Goal: Information Seeking & Learning: Learn about a topic

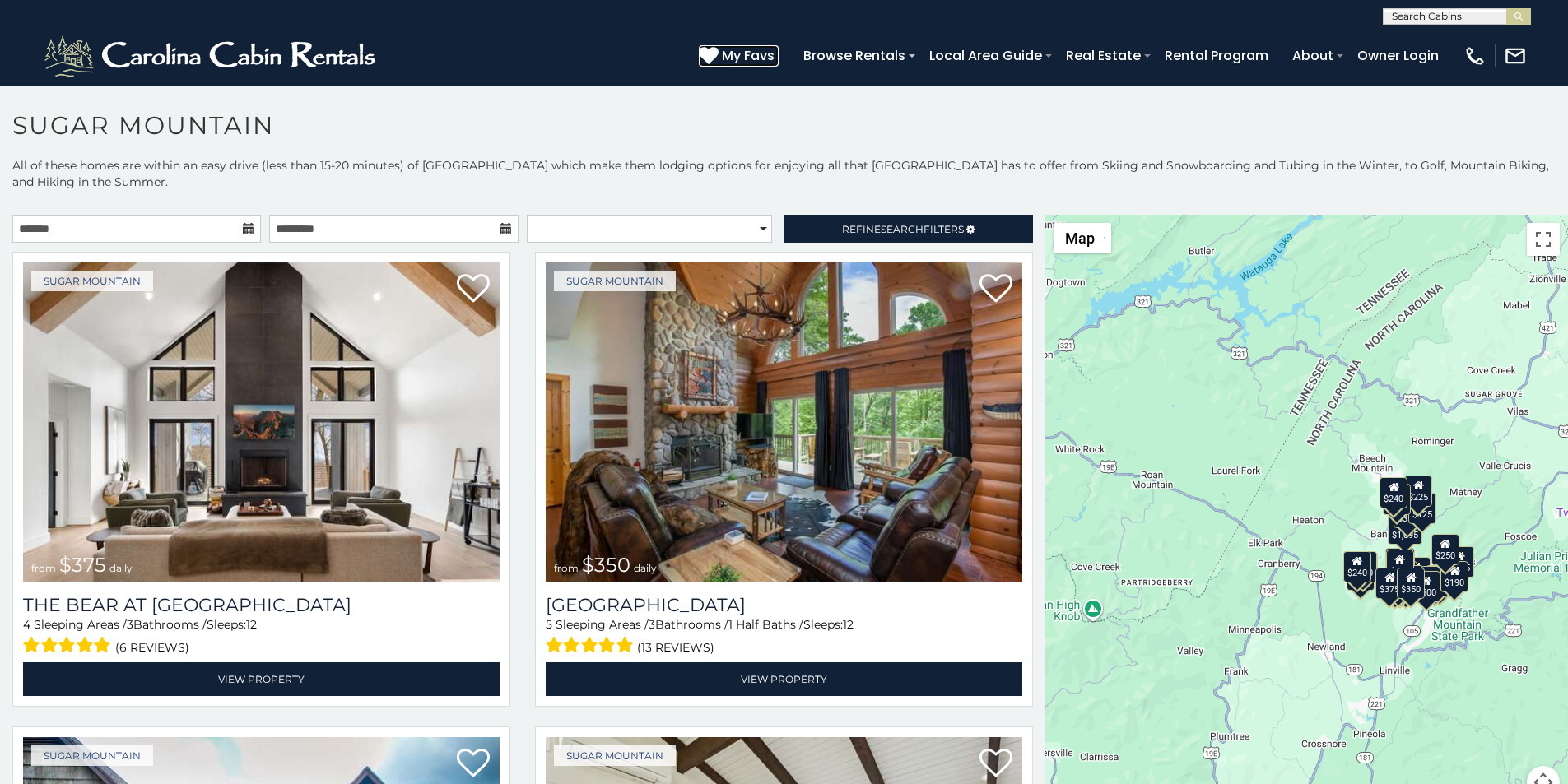
click at [719, 48] on icon at bounding box center [709, 55] width 20 height 20
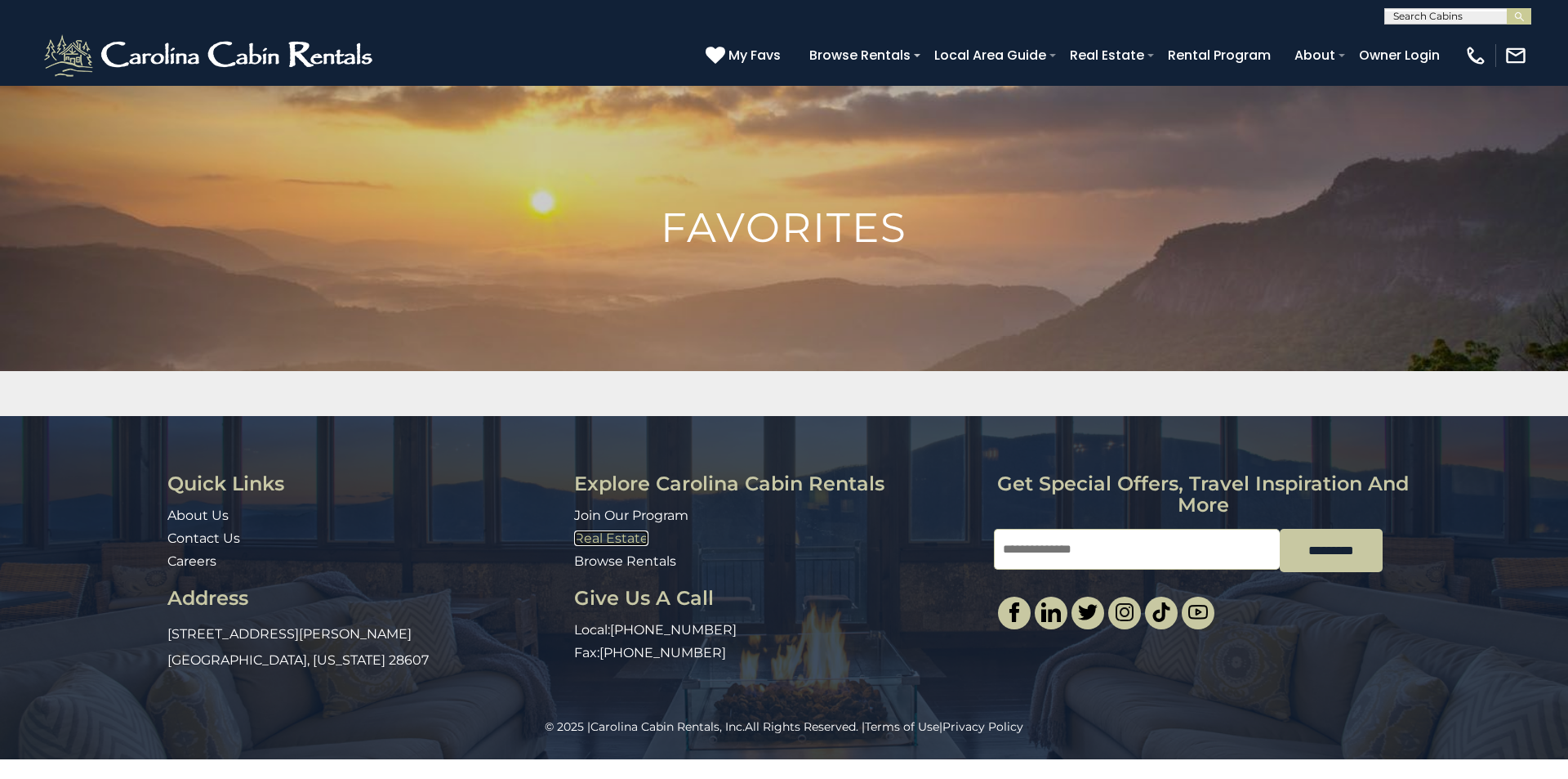
click at [587, 534] on link "Real Estate" at bounding box center [610, 538] width 74 height 16
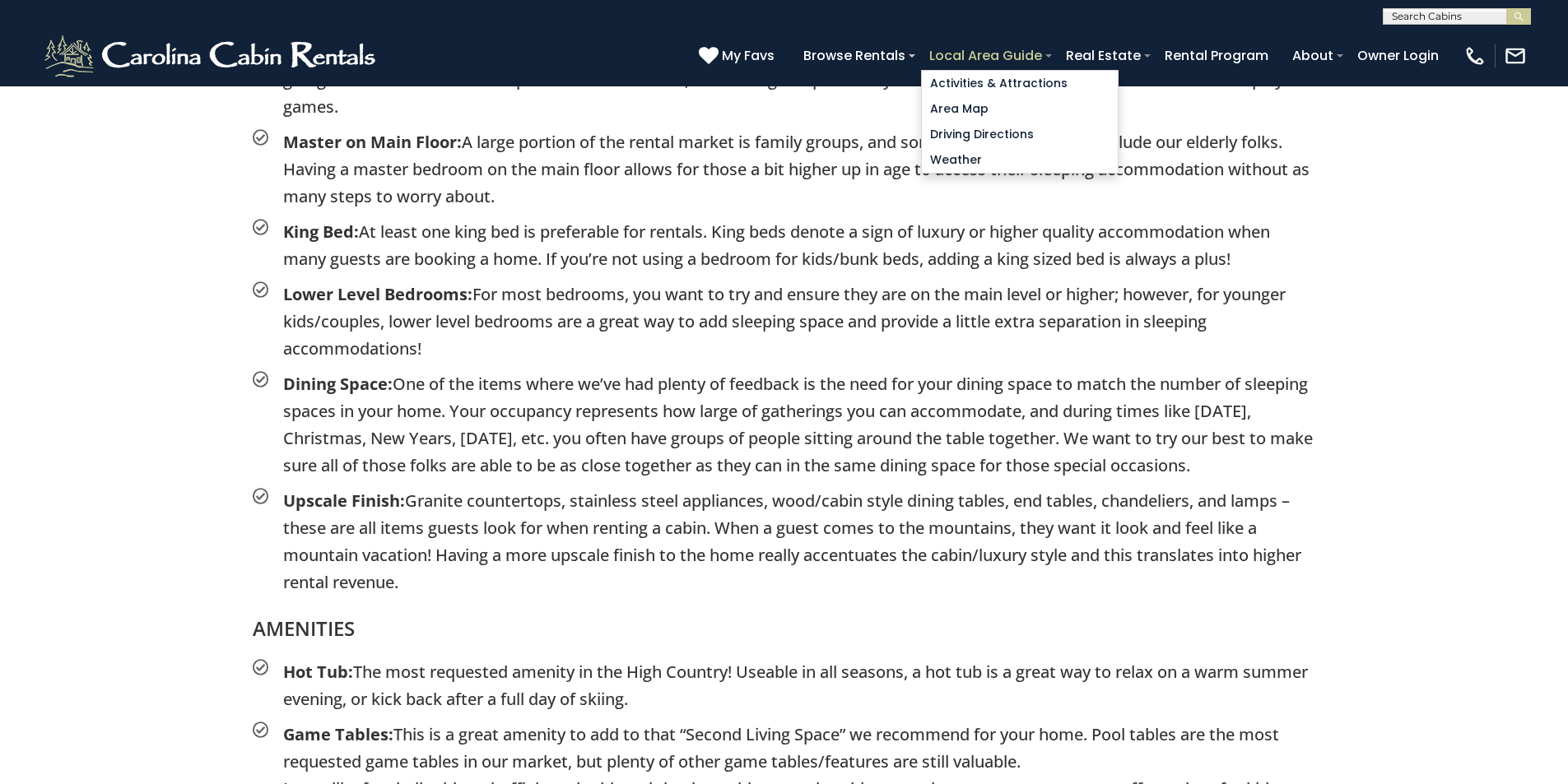
scroll to position [2296, 0]
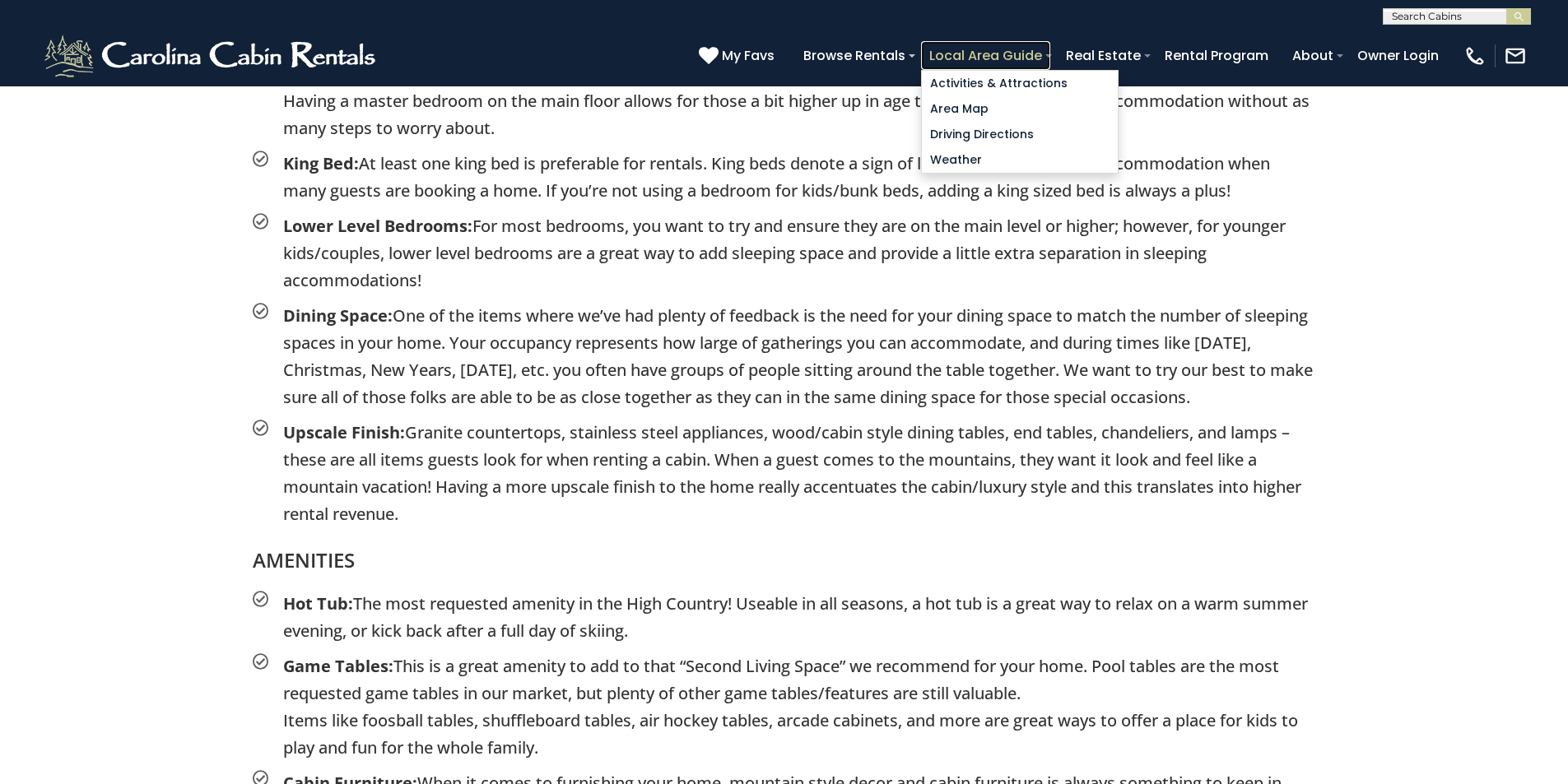
click at [1051, 49] on link "Local Area Guide" at bounding box center [986, 55] width 130 height 29
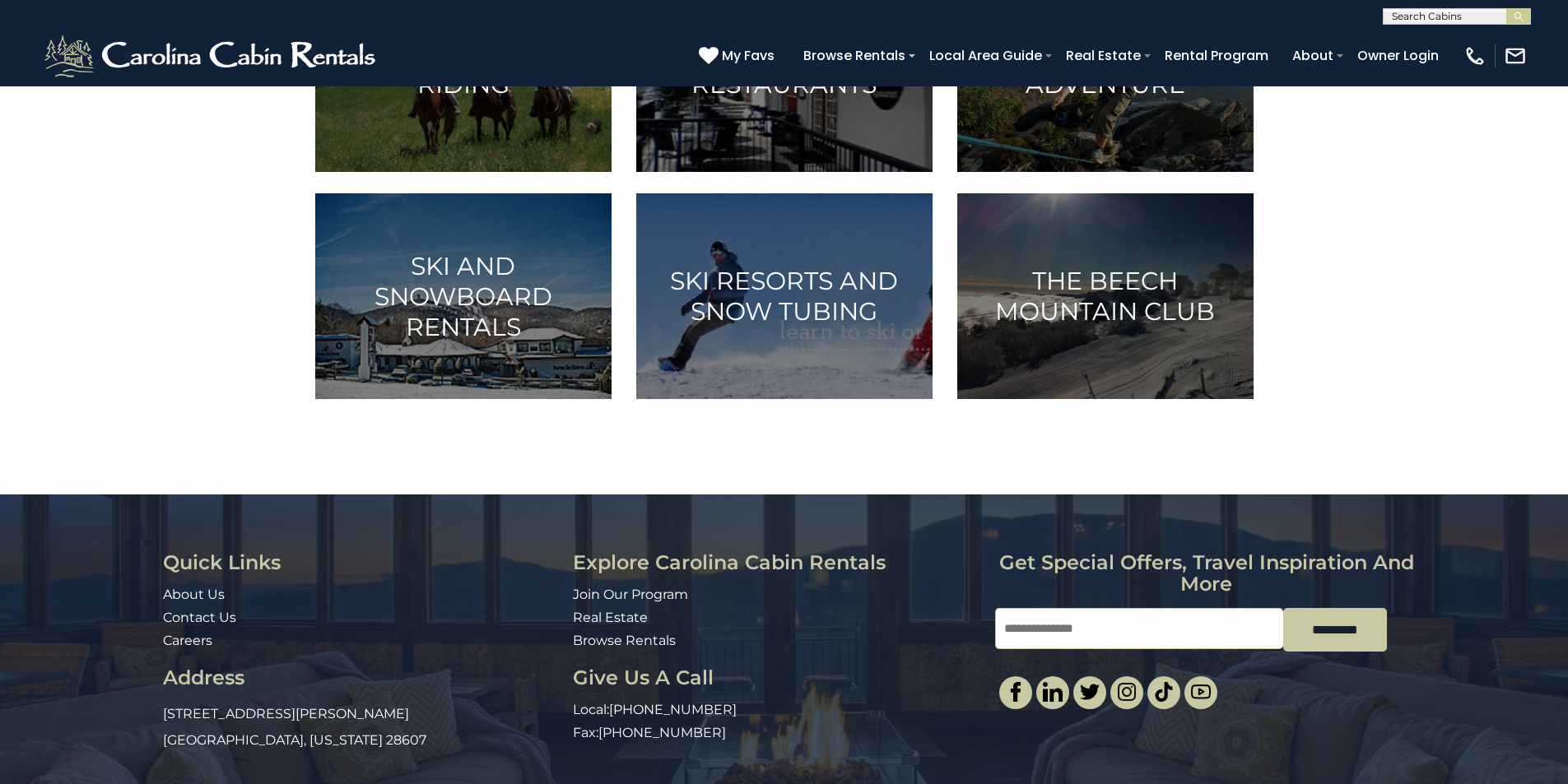
scroll to position [754, 0]
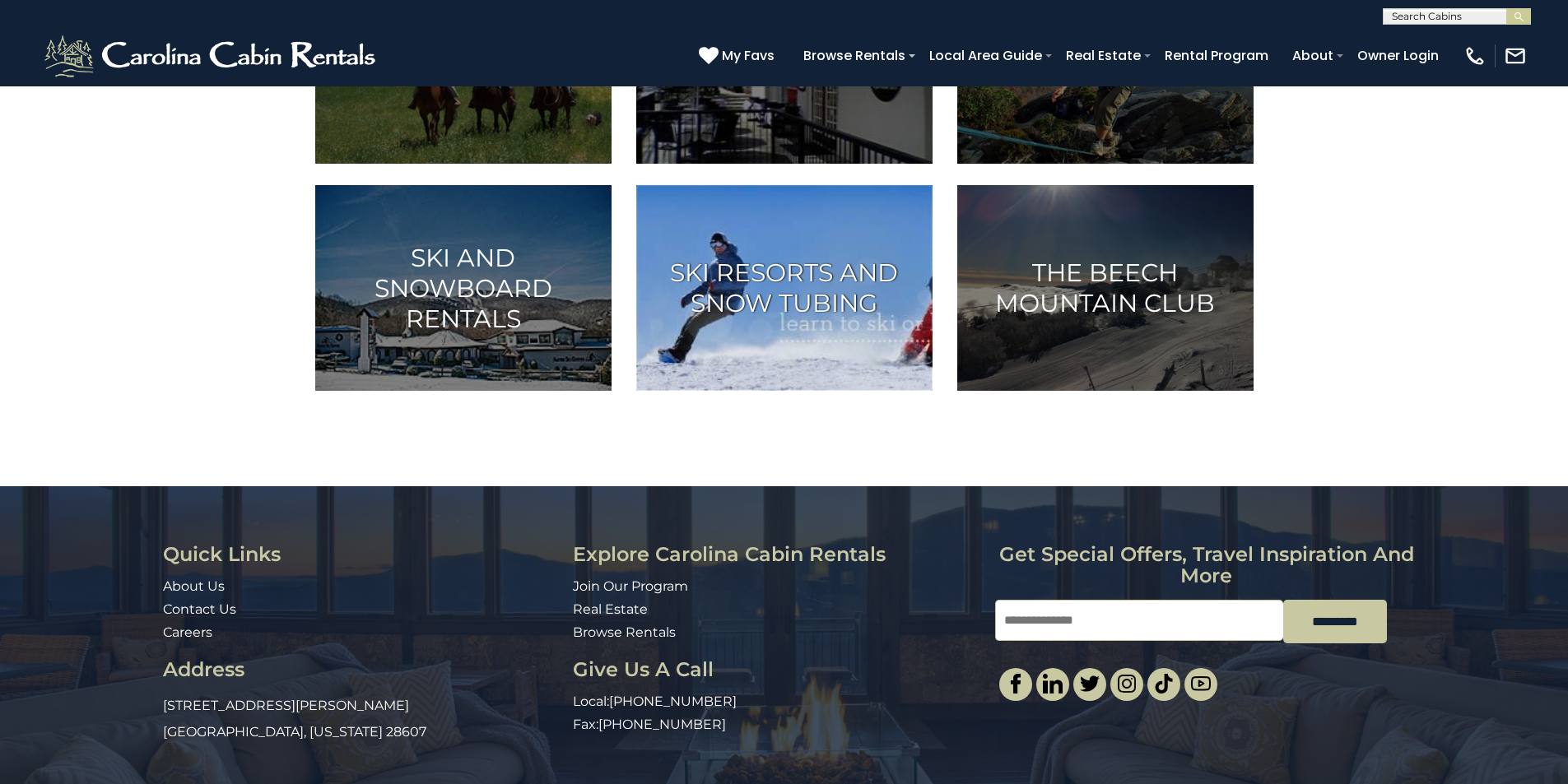
click at [805, 391] on img at bounding box center [784, 288] width 296 height 205
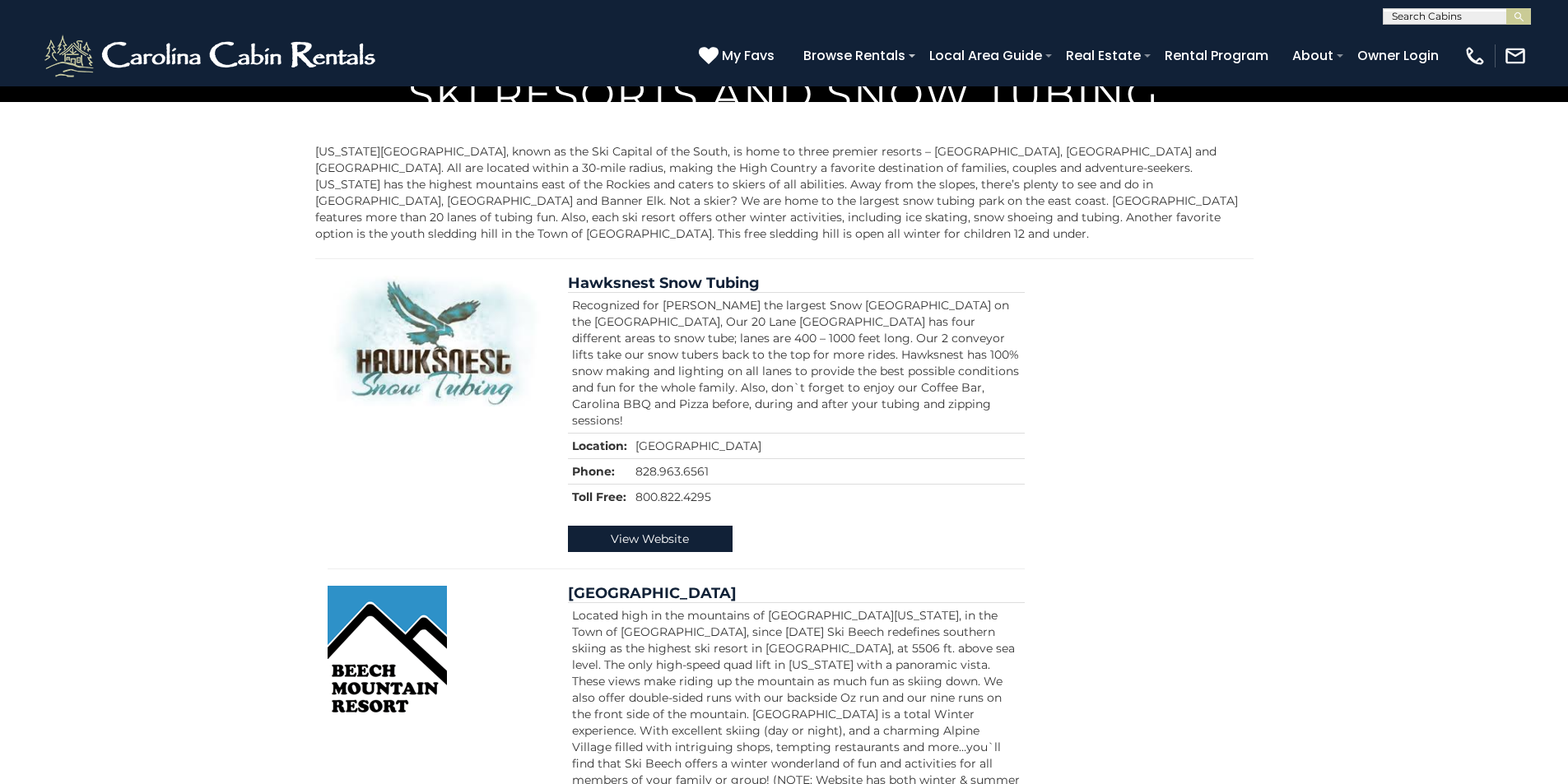
scroll to position [685, 0]
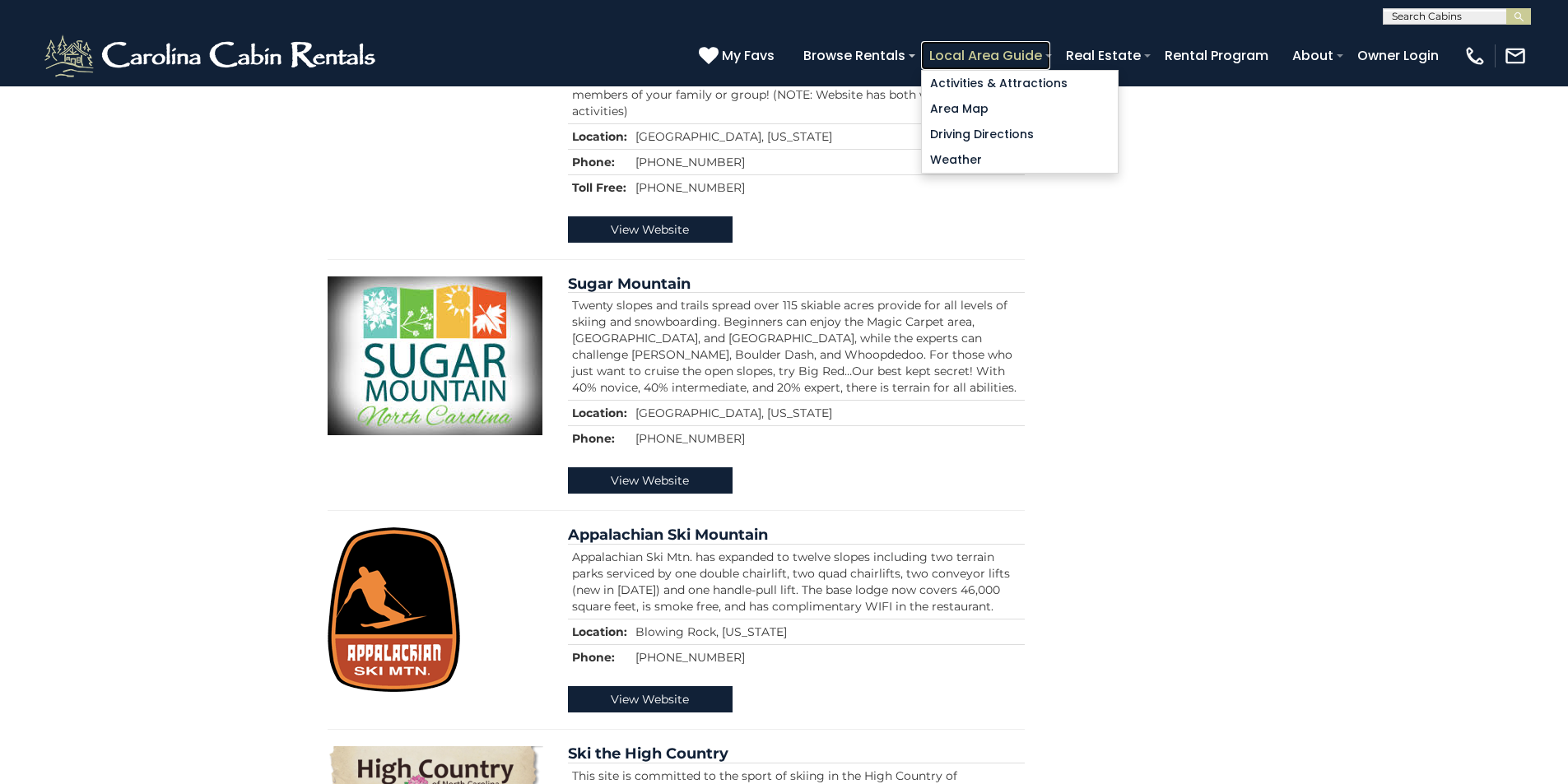
click at [1051, 49] on link "Local Area Guide" at bounding box center [986, 55] width 130 height 29
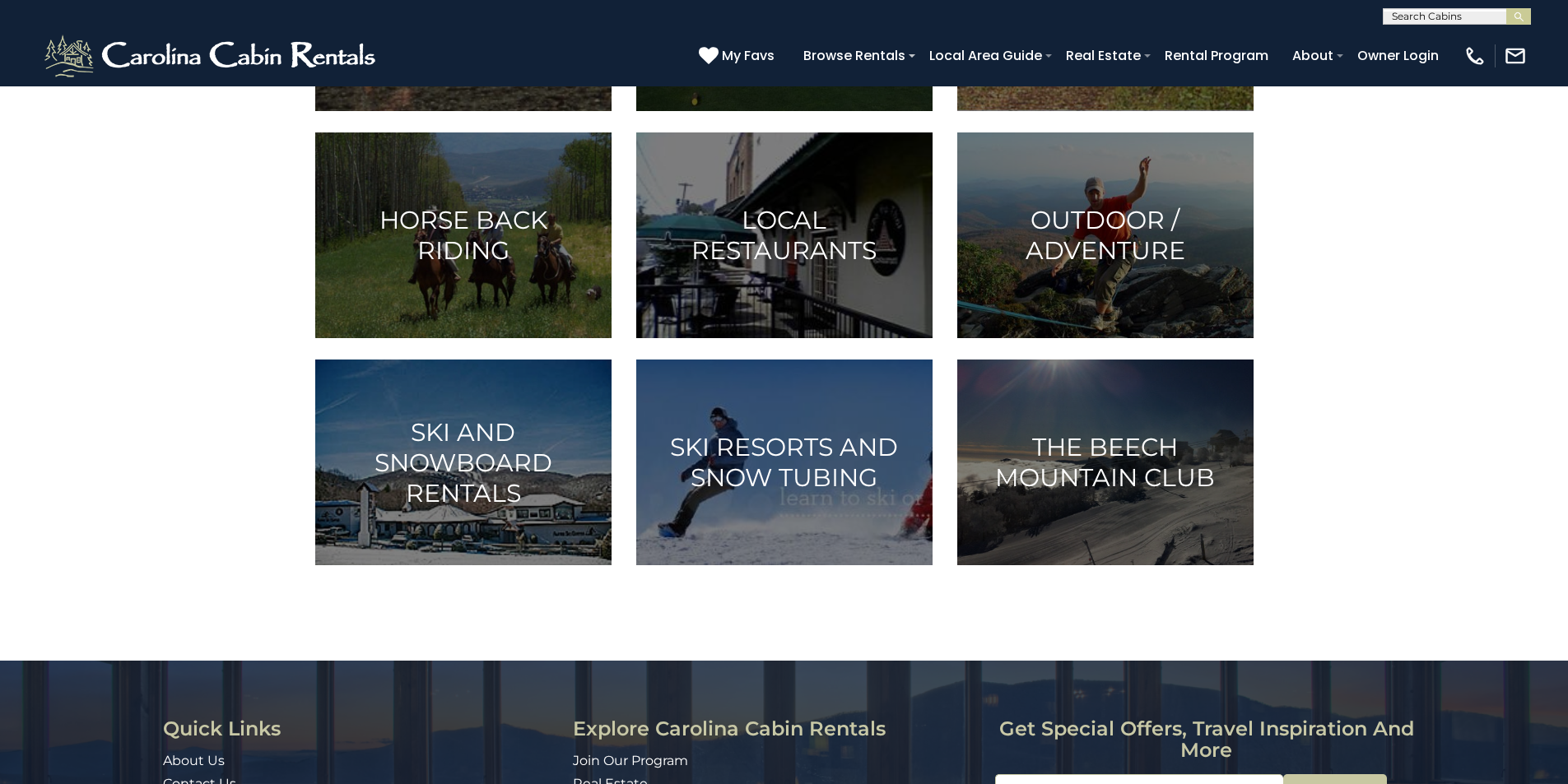
scroll to position [583, 0]
